Goal: Task Accomplishment & Management: Manage account settings

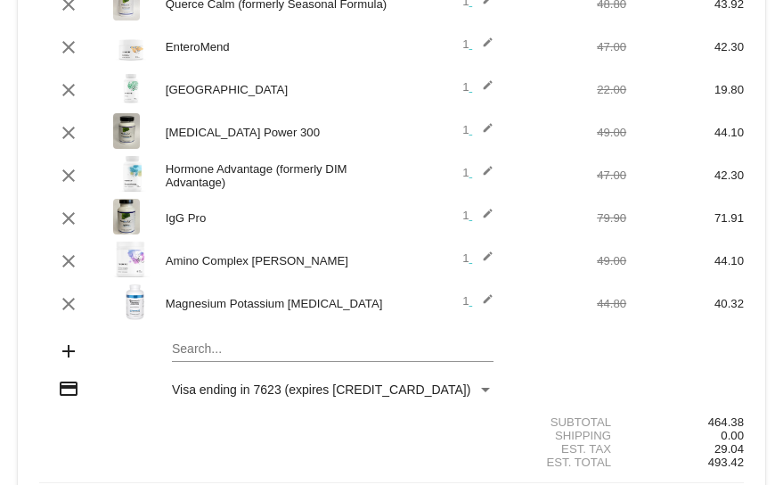
scroll to position [351, 0]
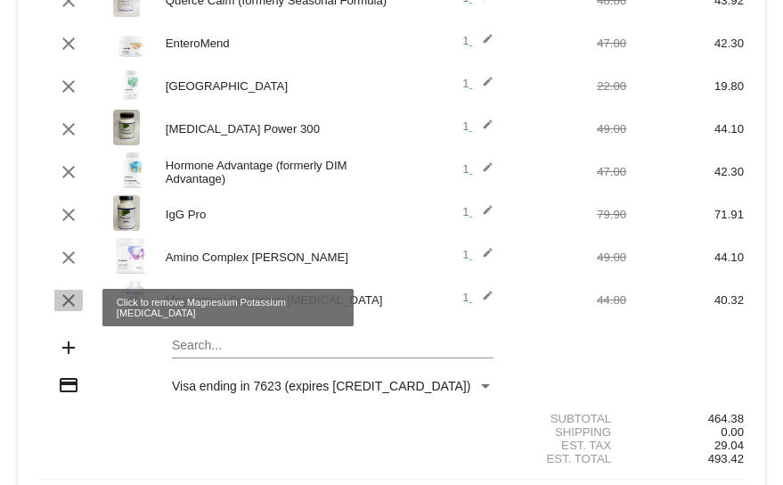
click at [61, 298] on mat-icon "clear" at bounding box center [68, 299] width 21 height 21
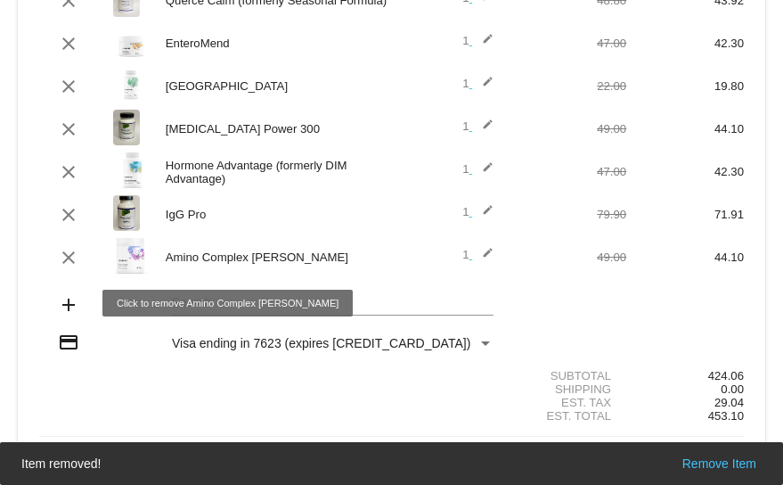
scroll to position [307, 0]
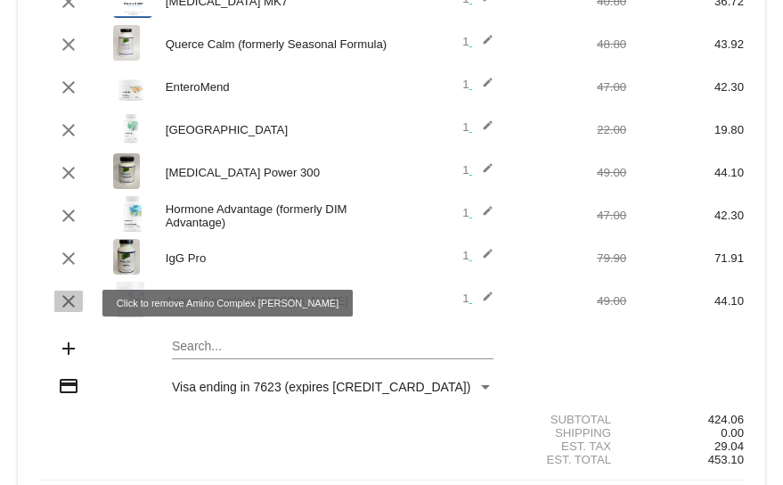
click at [67, 297] on mat-icon "clear" at bounding box center [68, 300] width 21 height 21
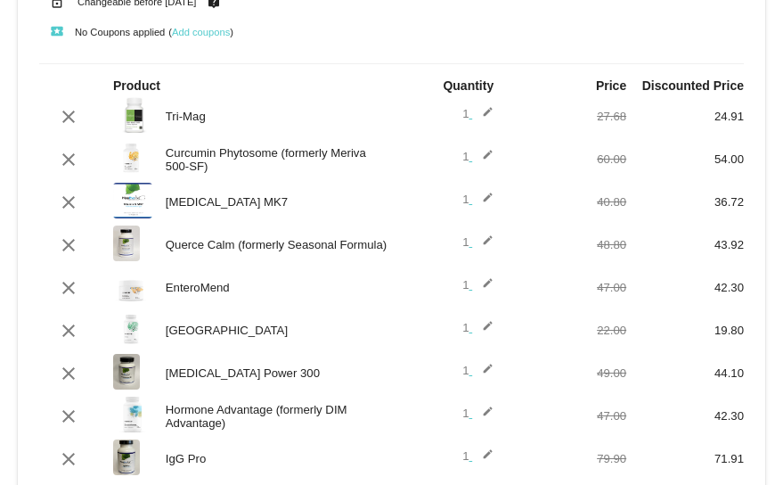
scroll to position [112, 0]
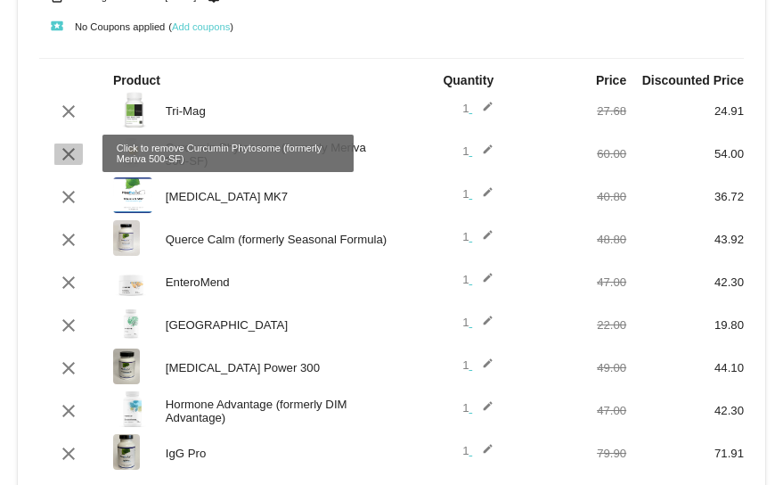
click at [61, 150] on mat-icon "clear" at bounding box center [68, 153] width 21 height 21
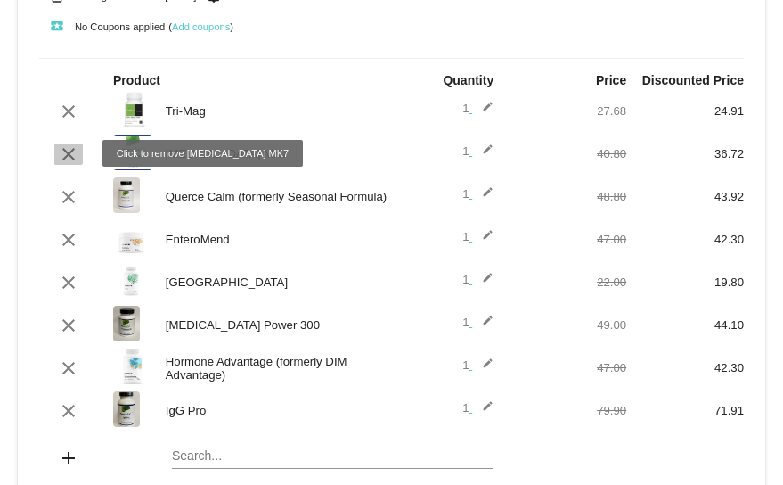
click at [65, 149] on mat-icon "clear" at bounding box center [68, 153] width 21 height 21
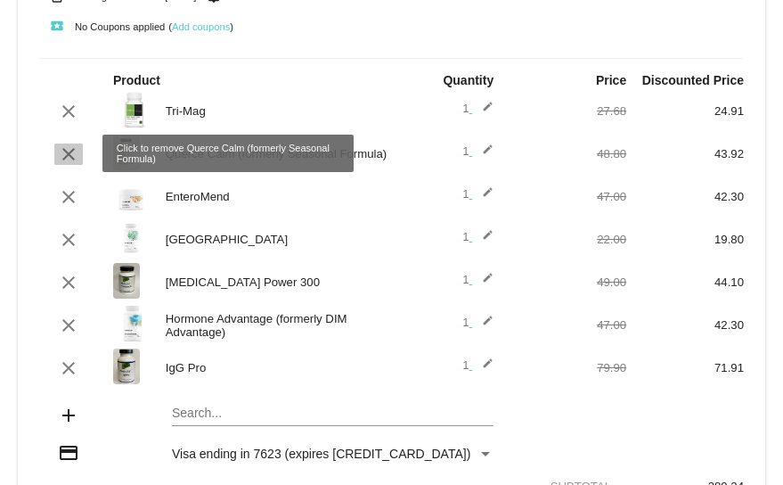
click at [69, 153] on mat-icon "clear" at bounding box center [68, 153] width 21 height 21
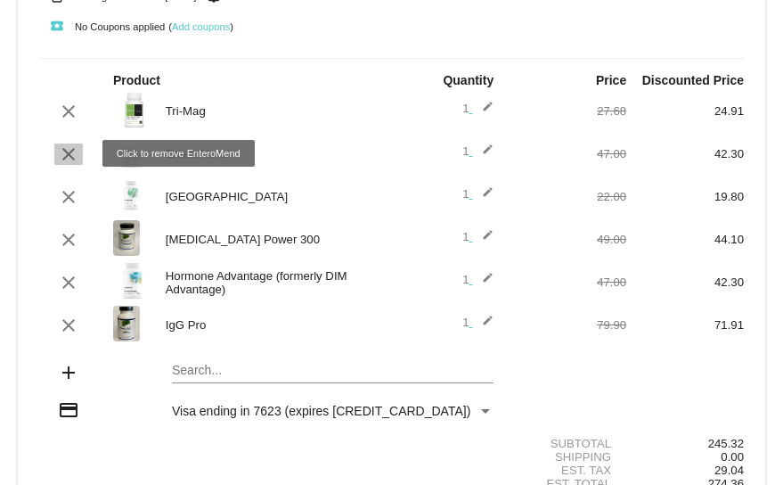
click at [70, 147] on mat-icon "clear" at bounding box center [68, 153] width 21 height 21
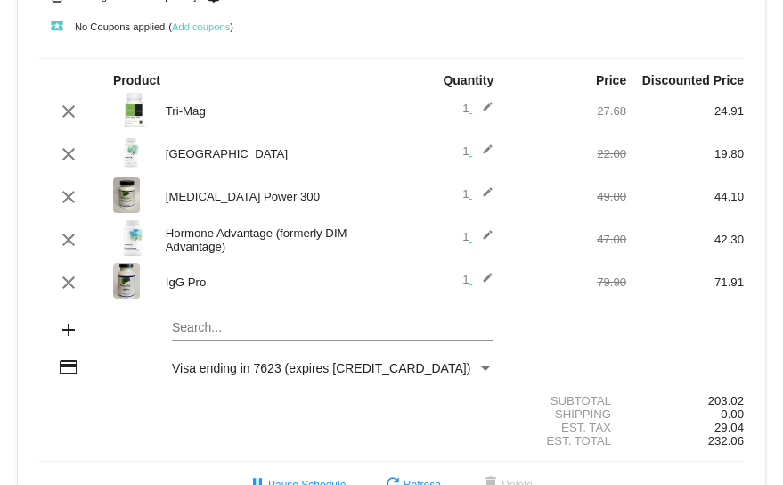
click at [478, 149] on mat-icon "edit" at bounding box center [482, 153] width 21 height 21
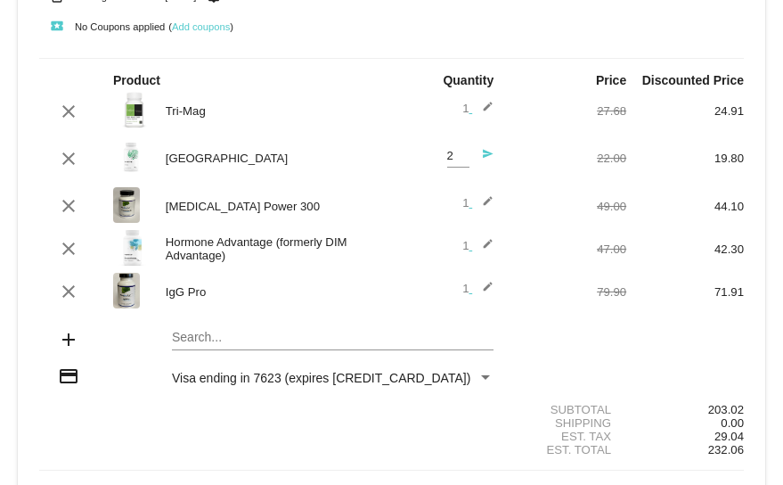
type input "2"
click at [453, 151] on input "2" at bounding box center [458, 156] width 22 height 13
click at [482, 152] on mat-icon "send" at bounding box center [482, 158] width 21 height 21
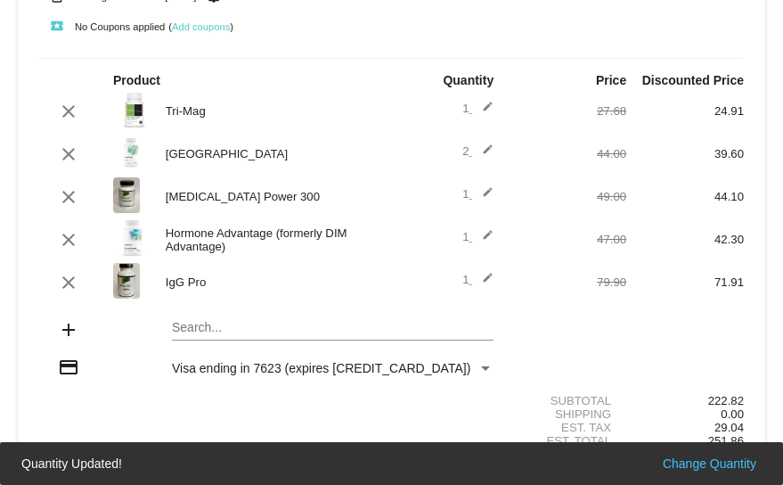
click at [353, 186] on div "clear [MEDICAL_DATA] Power 300 1 edit 49.00 44.10" at bounding box center [391, 196] width 705 height 38
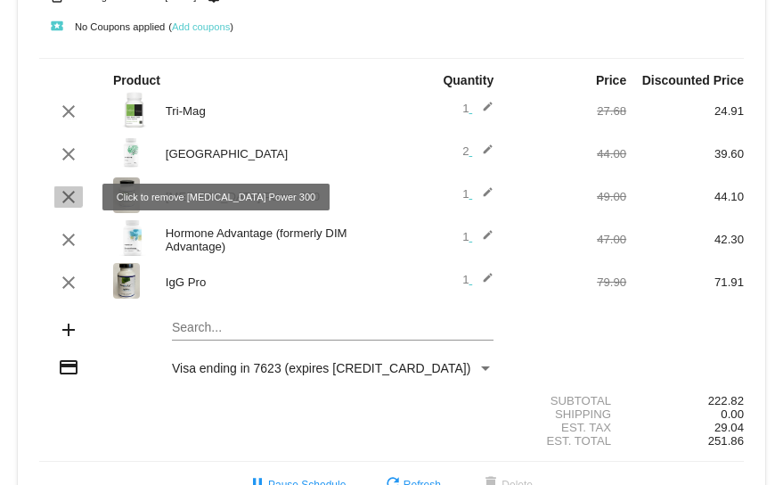
click at [63, 193] on mat-icon "clear" at bounding box center [68, 196] width 21 height 21
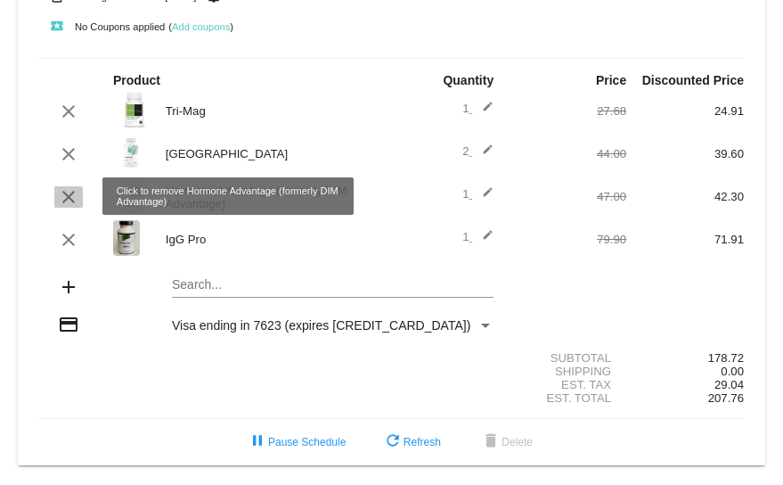
click at [68, 195] on mat-icon "clear" at bounding box center [68, 196] width 21 height 21
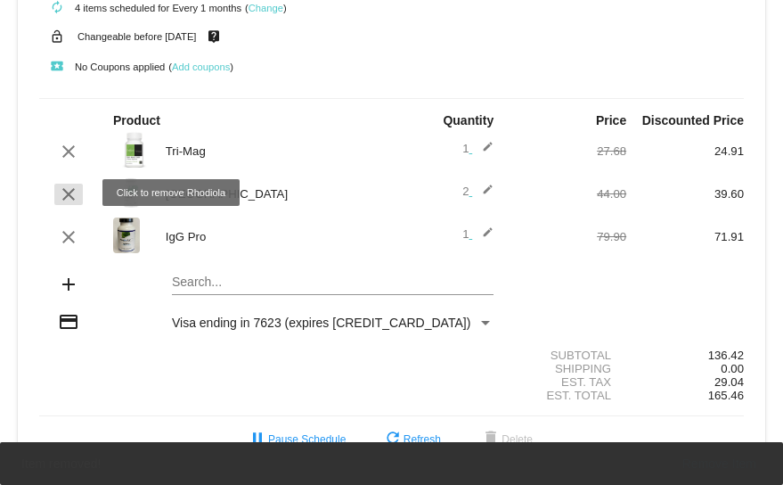
scroll to position [73, 0]
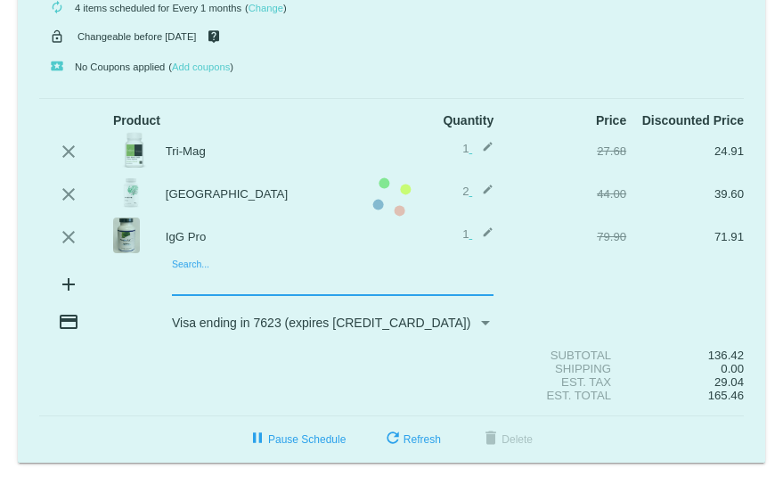
click at [178, 279] on mat-card "[DATE] [DATE] ( Change ) autorenew 4 items scheduled for Every 1 months ( Chang…" at bounding box center [391, 197] width 747 height 530
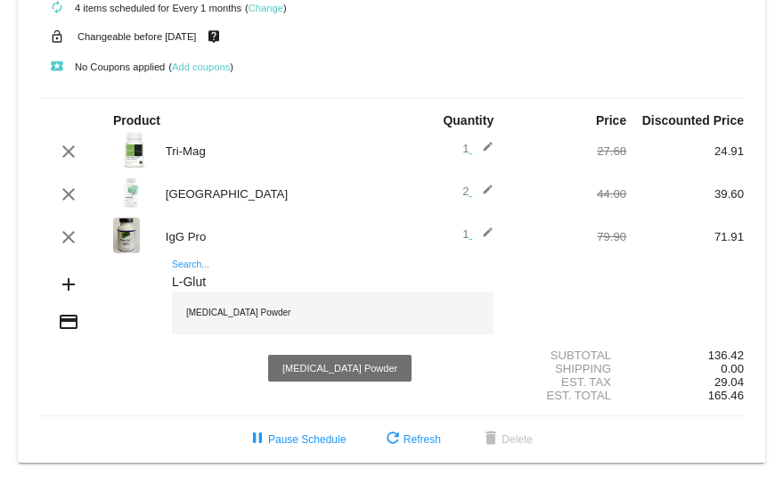
type input "L-Glut"
click at [205, 309] on div "[MEDICAL_DATA] Powder" at bounding box center [333, 312] width 322 height 43
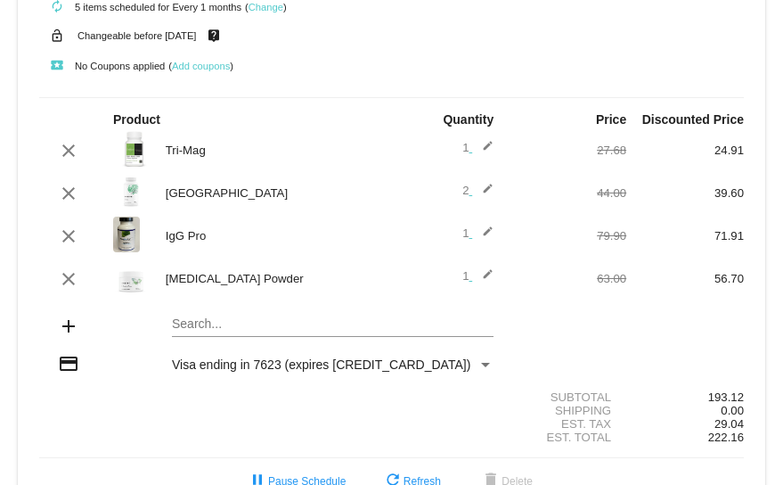
click at [205, 309] on div "Search..." at bounding box center [333, 319] width 322 height 35
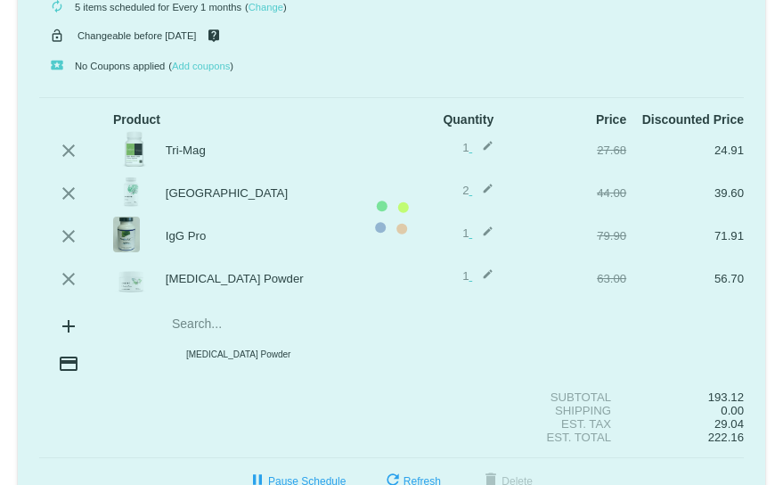
click at [205, 309] on mat-card "[DATE] [DATE] ( Change ) autorenew 5 items scheduled for Every 1 months ( Chang…" at bounding box center [391, 217] width 747 height 573
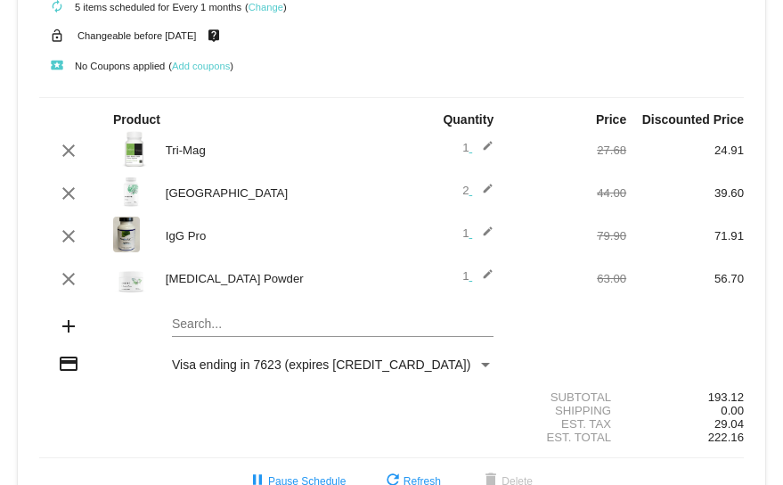
click at [205, 309] on div "Search..." at bounding box center [333, 319] width 322 height 35
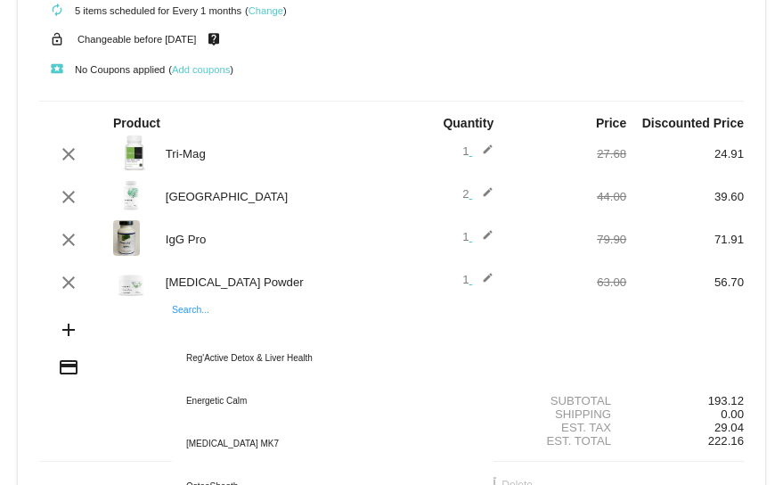
scroll to position [0, 0]
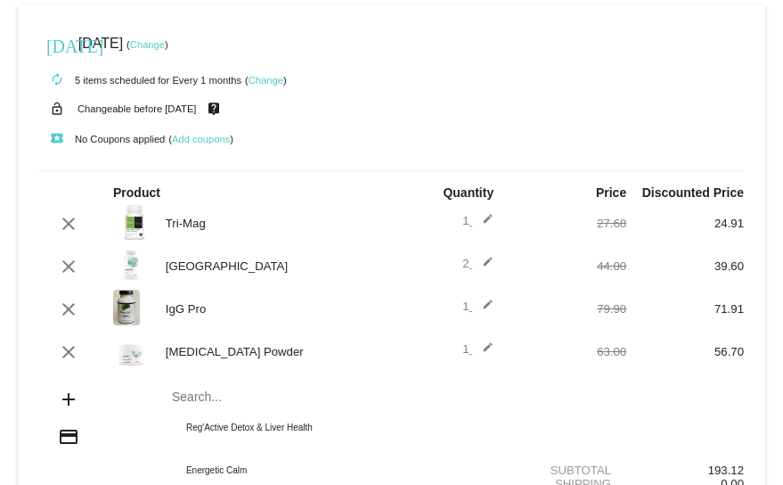
click at [165, 39] on link "Change" at bounding box center [147, 44] width 35 height 11
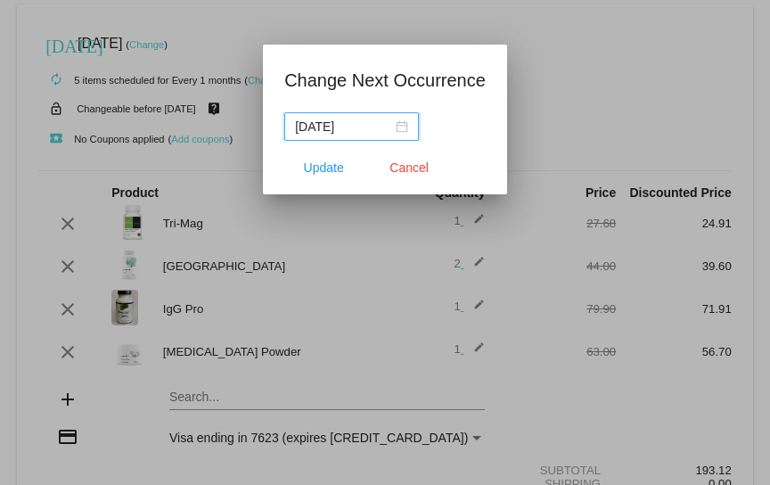
click at [403, 126] on div "[DATE]" at bounding box center [351, 127] width 113 height 20
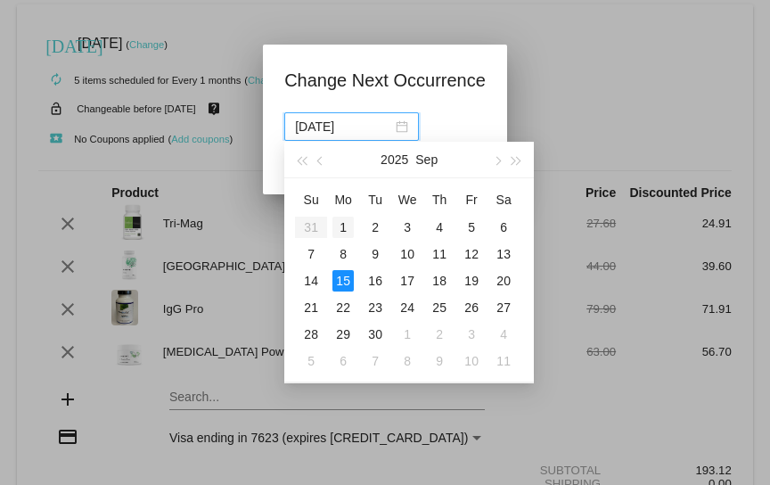
click at [341, 223] on div "1" at bounding box center [342, 226] width 21 height 21
type input "[DATE]"
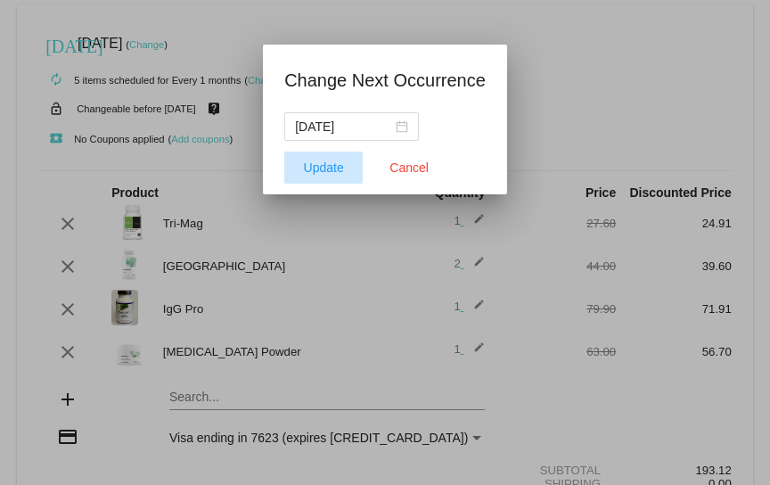
click at [322, 165] on span "Update" at bounding box center [324, 167] width 40 height 14
